Goal: Check status: Check status

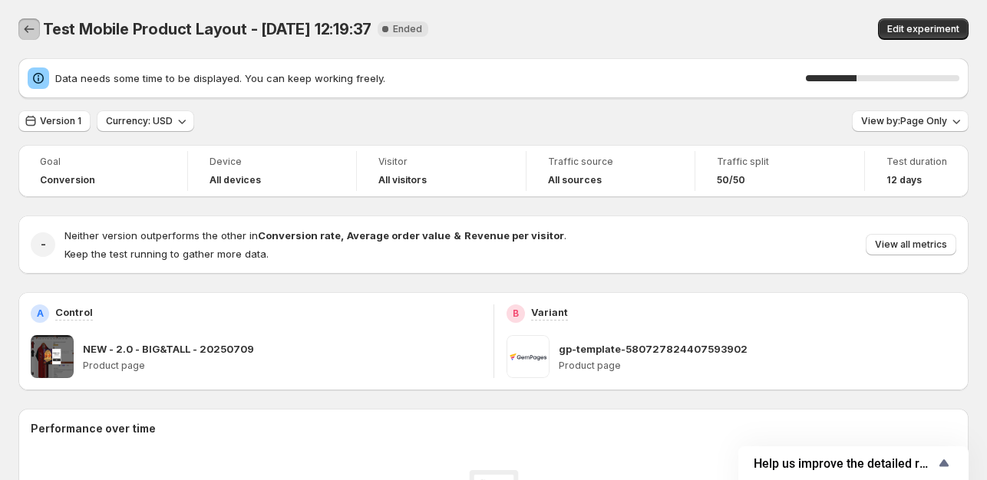
click at [32, 28] on icon "Back" at bounding box center [28, 28] width 15 height 15
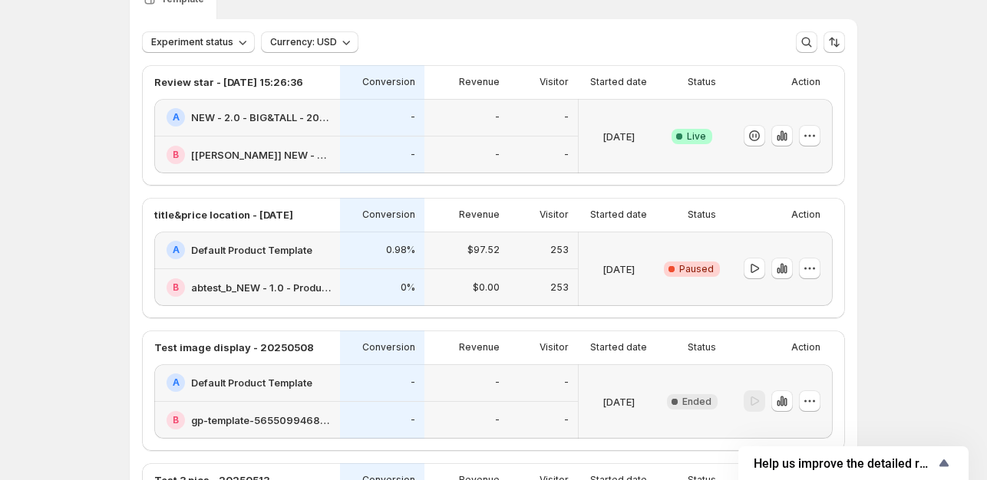
scroll to position [34, 0]
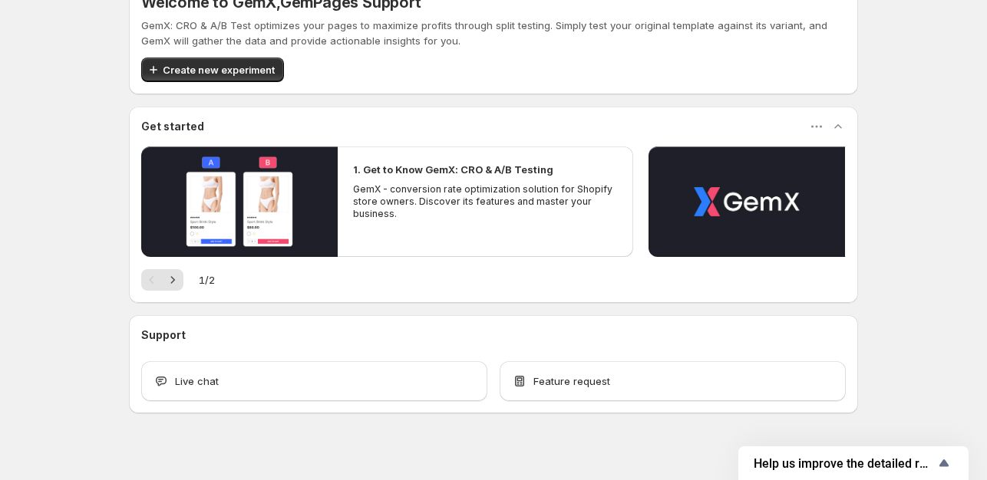
scroll to position [51, 0]
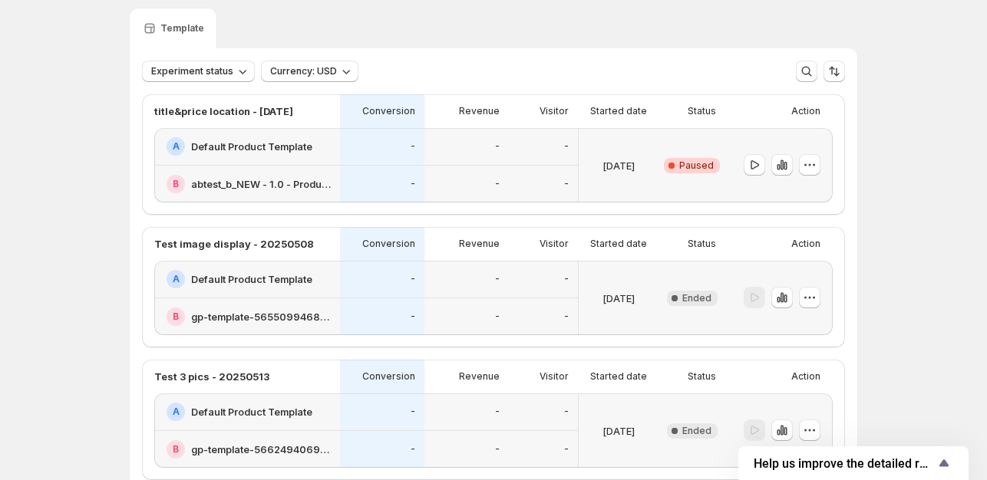
scroll to position [2434, 0]
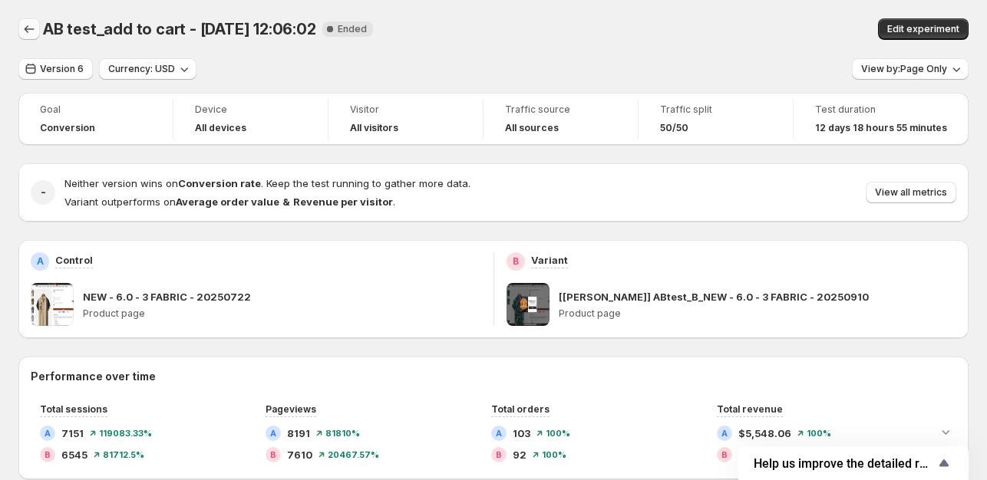
click at [35, 28] on icon "Back" at bounding box center [28, 28] width 15 height 15
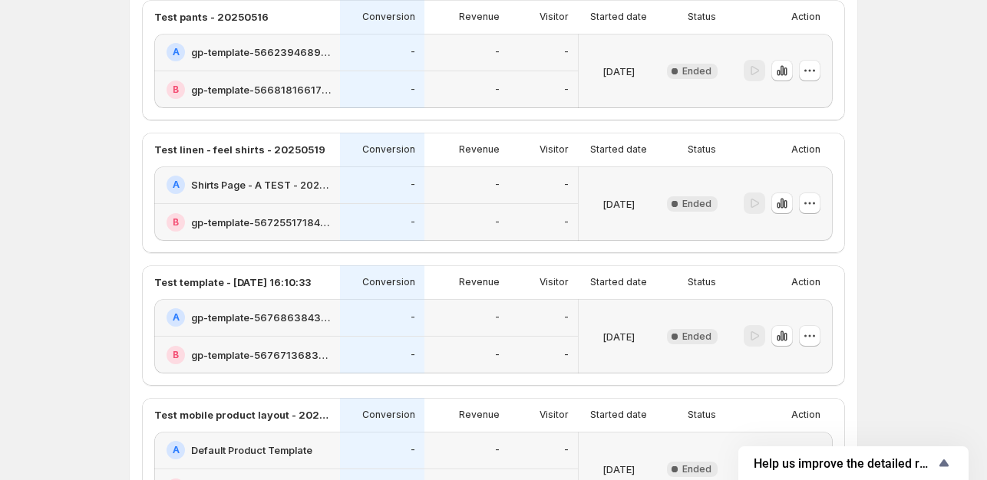
scroll to position [2434, 0]
